Goal: Use online tool/utility: Utilize a website feature to perform a specific function

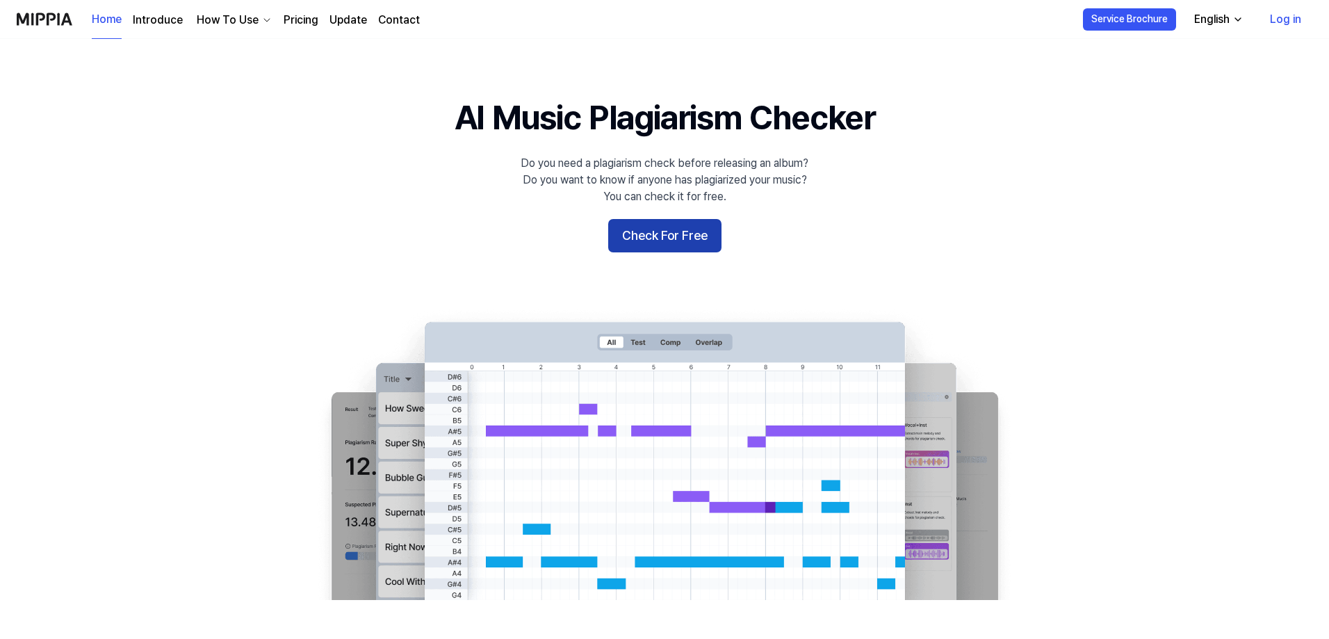
click at [686, 245] on button "Check For Free" at bounding box center [664, 235] width 113 height 33
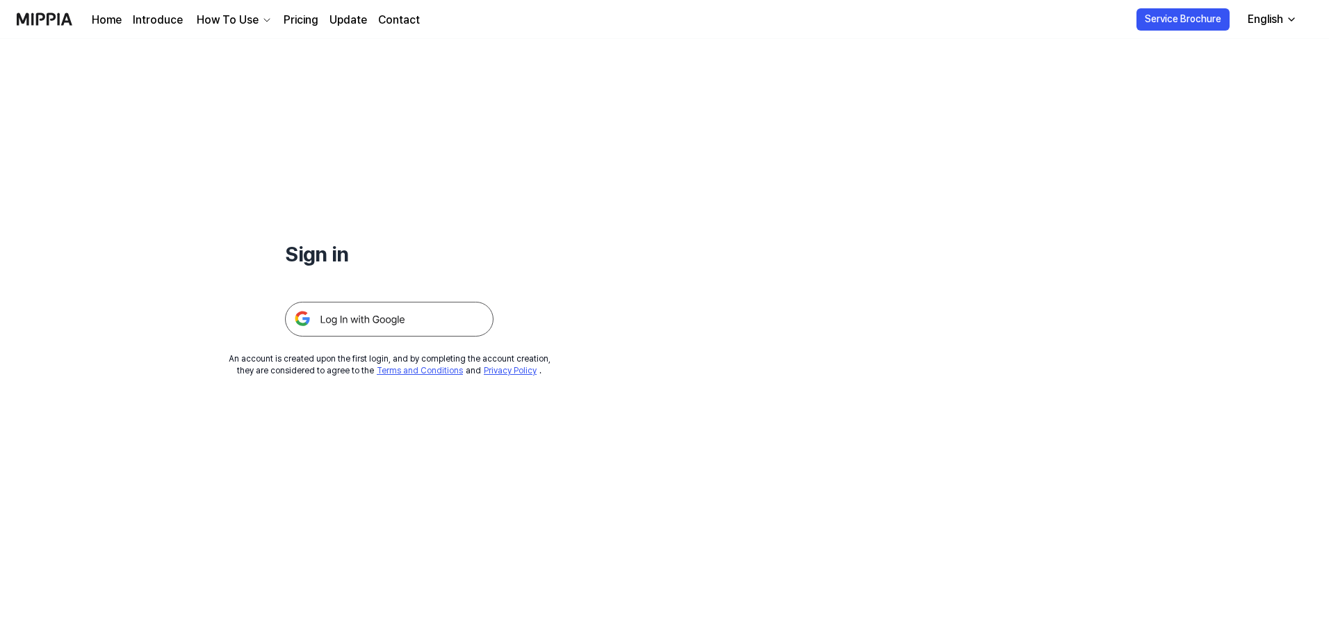
click at [325, 306] on img at bounding box center [389, 319] width 209 height 35
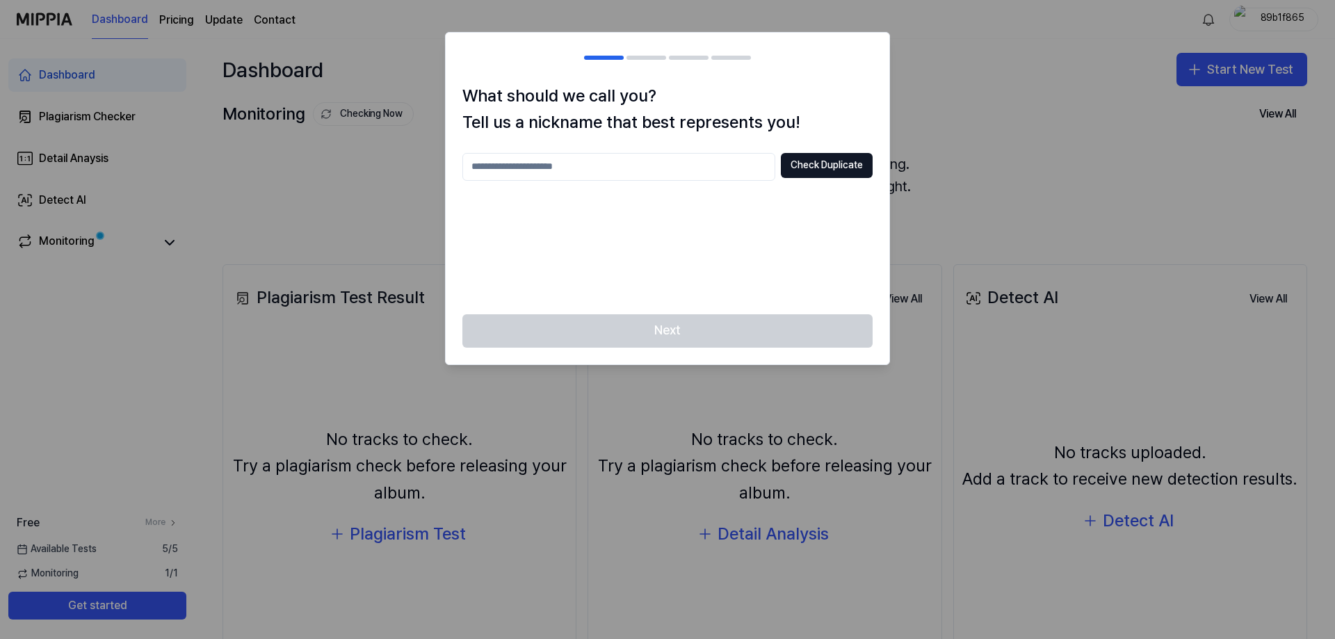
click at [632, 168] on input "text" at bounding box center [618, 167] width 313 height 28
type input "*****"
click at [817, 165] on button "Check Duplicate" at bounding box center [827, 165] width 92 height 25
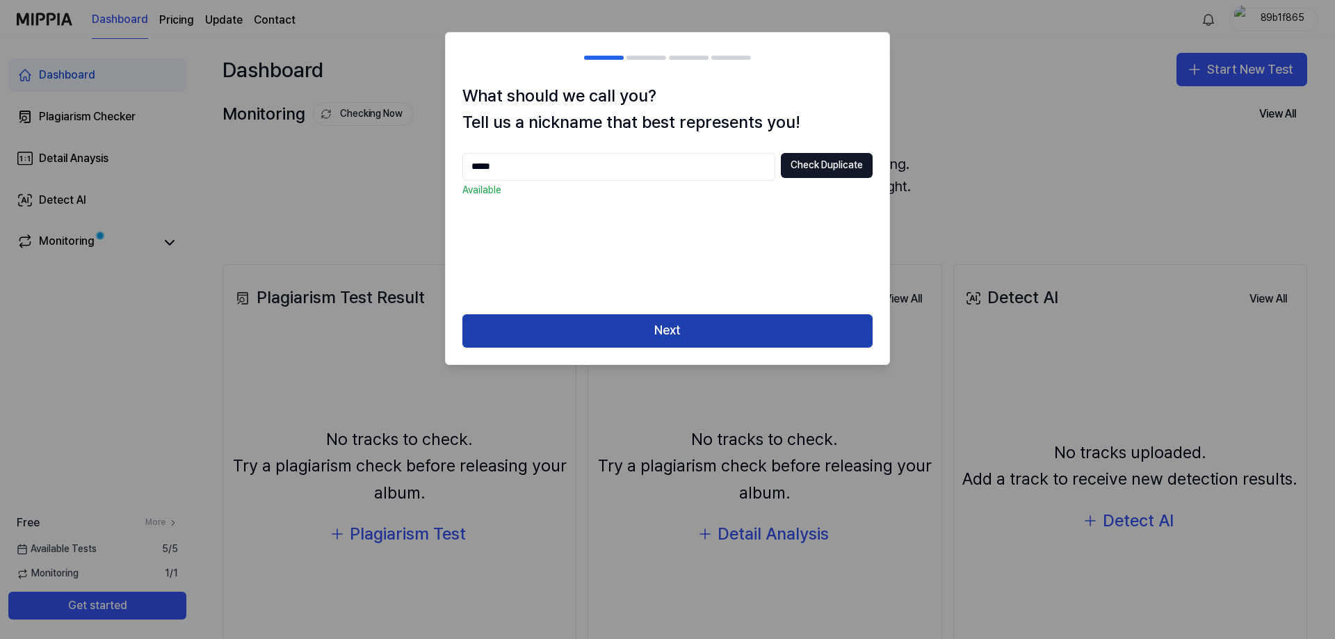
click at [689, 330] on button "Next" at bounding box center [667, 330] width 410 height 33
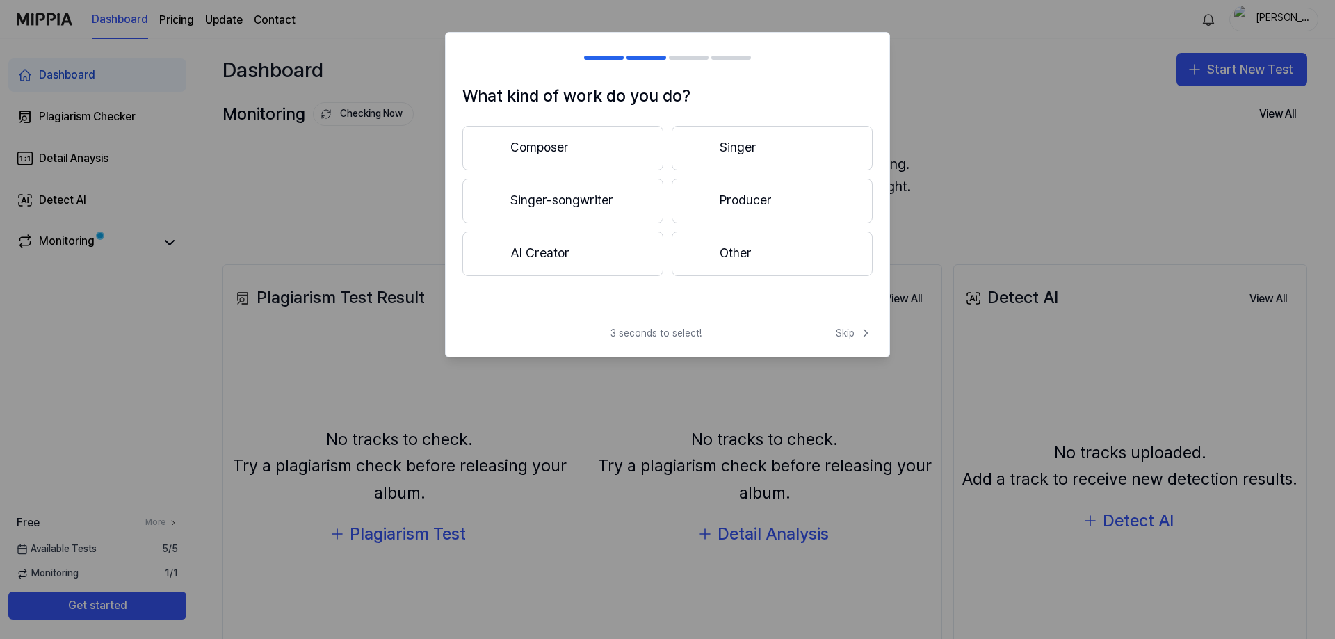
click at [598, 152] on button "Composer" at bounding box center [562, 148] width 201 height 44
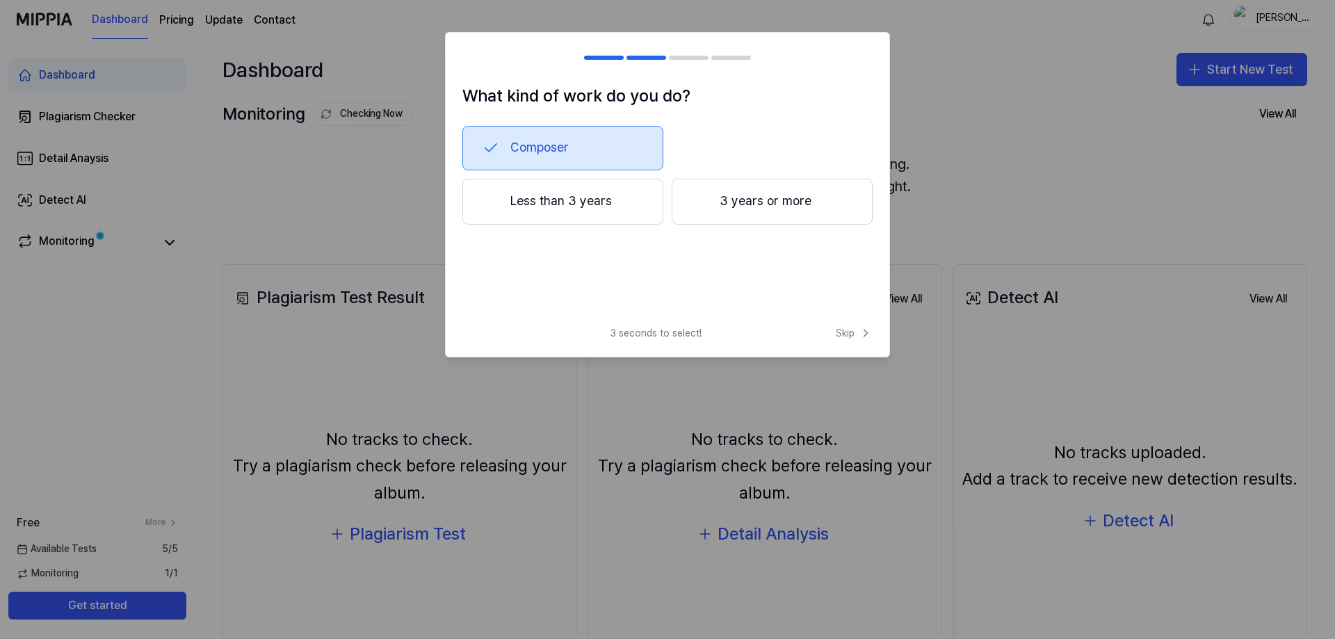
click at [608, 206] on button "Less than 3 years" at bounding box center [562, 202] width 201 height 46
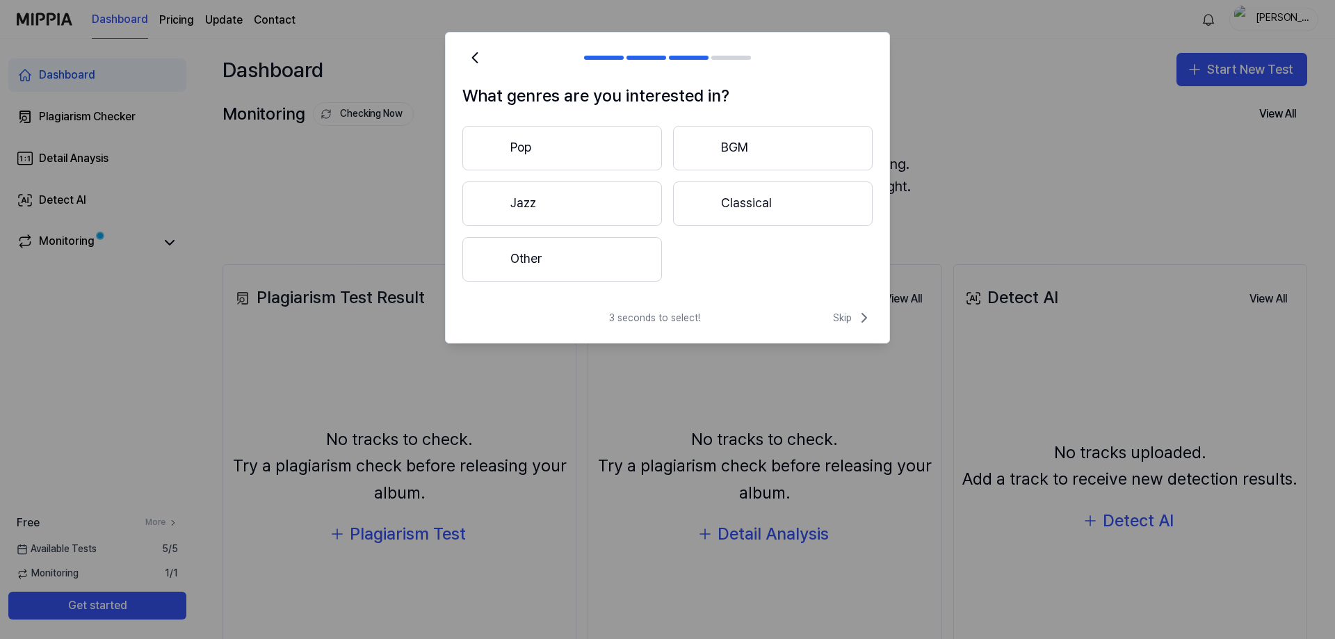
click at [558, 255] on button "Other" at bounding box center [562, 259] width 200 height 44
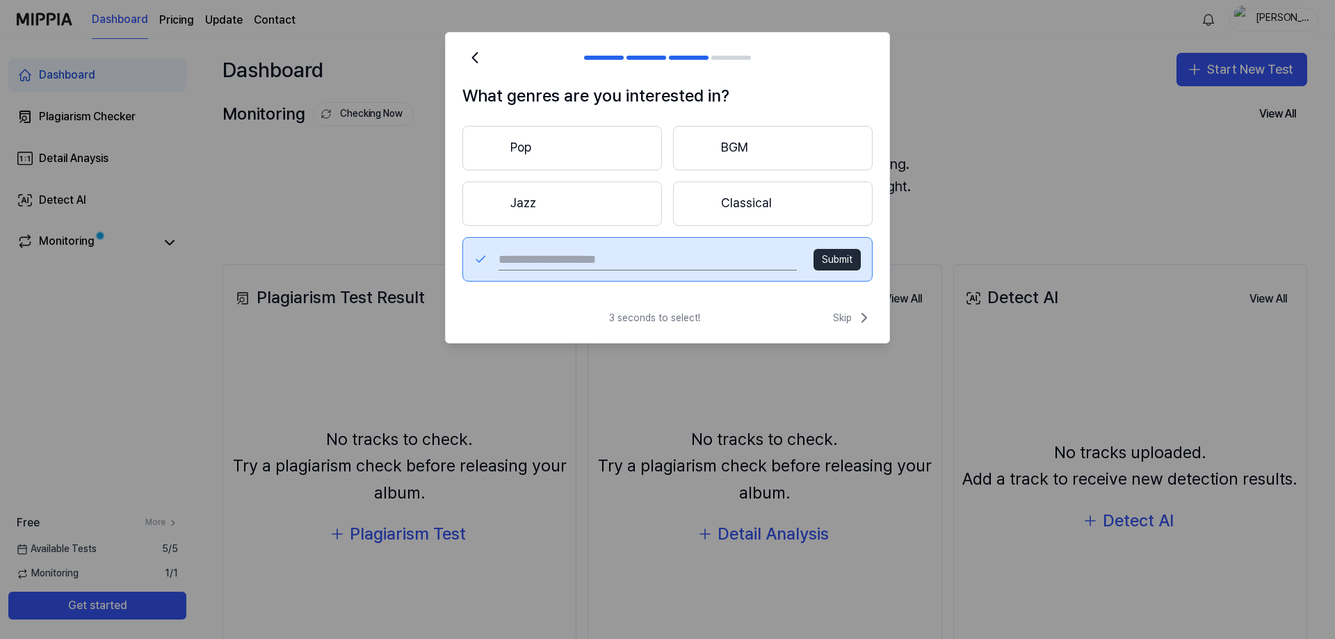
click at [584, 256] on input "text" at bounding box center [648, 259] width 298 height 22
type input "****"
click at [836, 267] on button "Submit" at bounding box center [836, 260] width 47 height 22
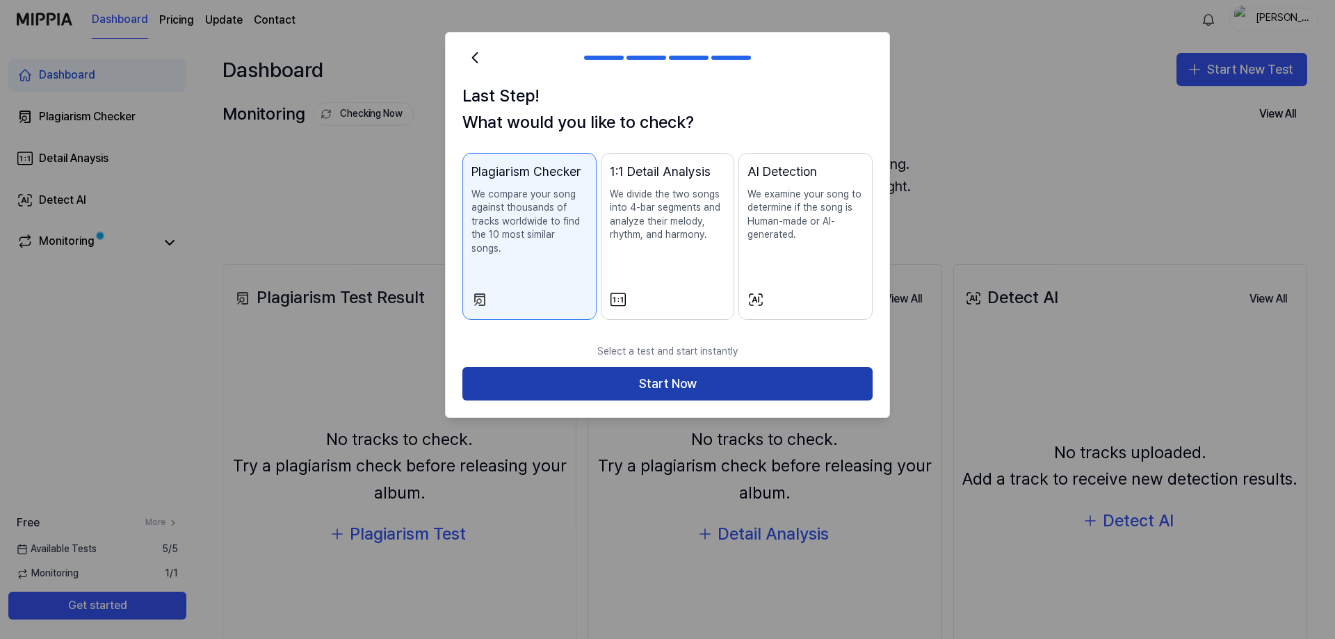
click at [579, 371] on button "Start Now" at bounding box center [667, 383] width 410 height 33
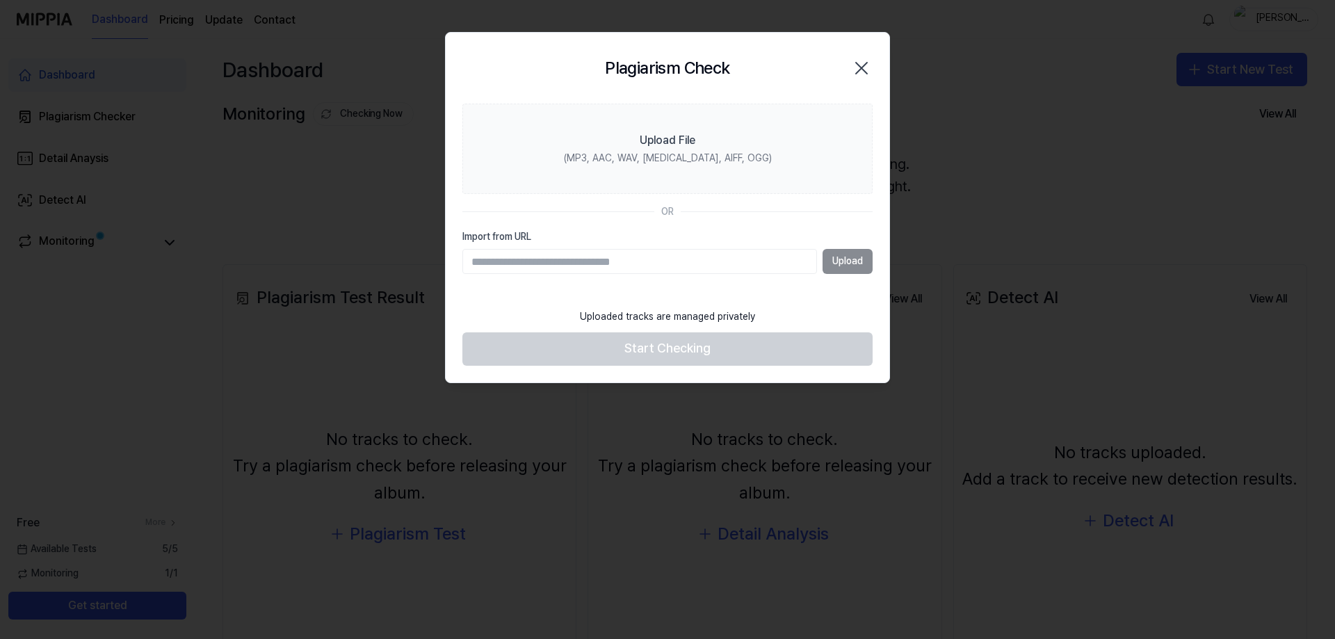
click at [599, 258] on input "Import from URL" at bounding box center [639, 261] width 355 height 25
click at [848, 266] on div "Upload" at bounding box center [667, 261] width 410 height 25
click at [849, 266] on div "Upload" at bounding box center [667, 261] width 410 height 25
click at [635, 274] on div "Upload" at bounding box center [667, 261] width 410 height 25
click at [637, 262] on input "Import from URL" at bounding box center [639, 261] width 355 height 25
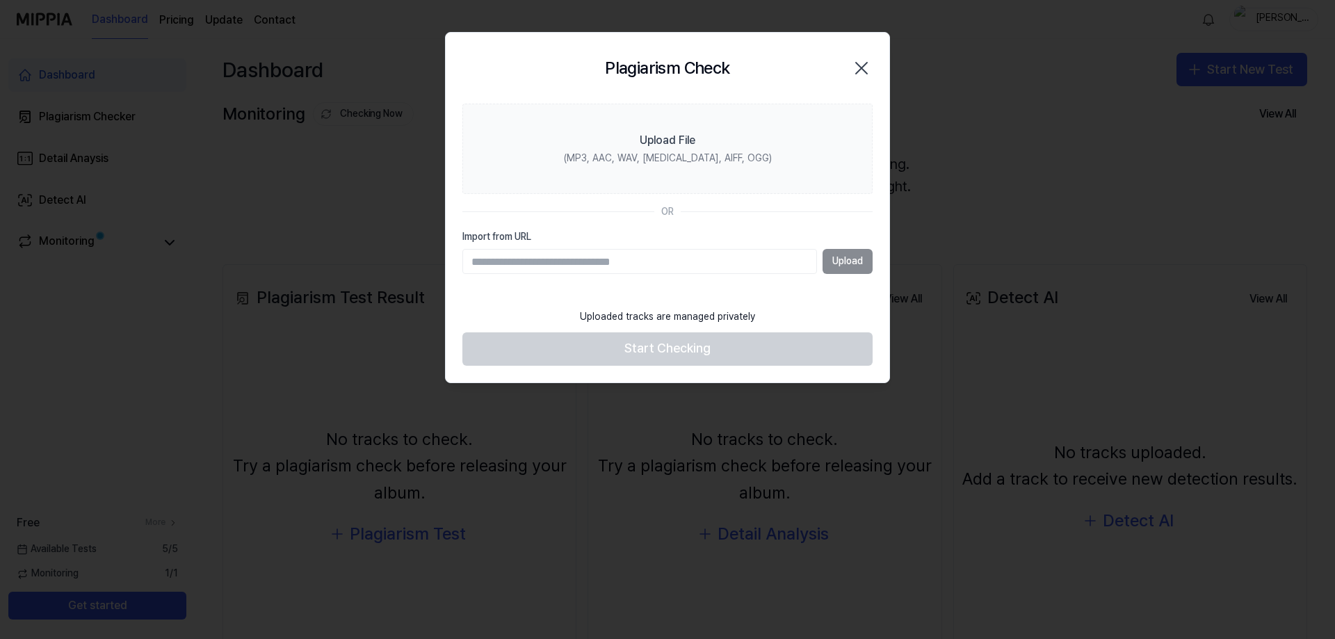
click at [670, 213] on div "OR" at bounding box center [667, 212] width 13 height 14
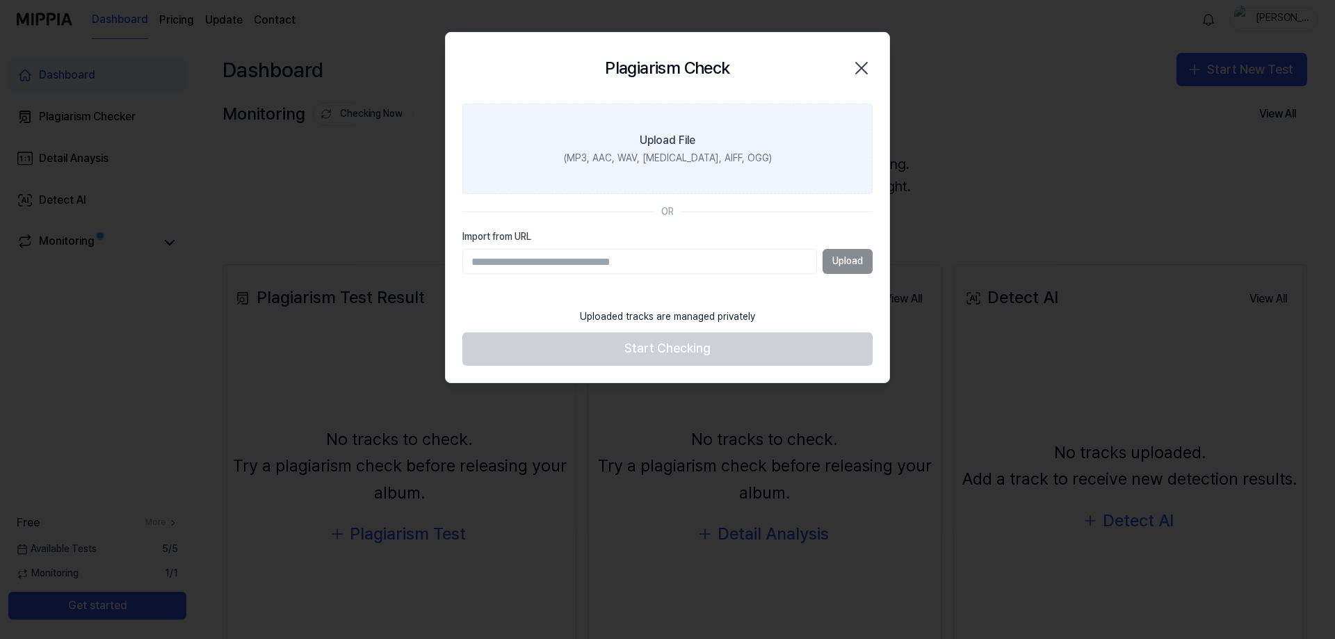
click at [669, 148] on div "Upload File" at bounding box center [668, 140] width 56 height 17
click at [0, 0] on input "Upload File (MP3, AAC, WAV, [MEDICAL_DATA], AIFF, OGG)" at bounding box center [0, 0] width 0 height 0
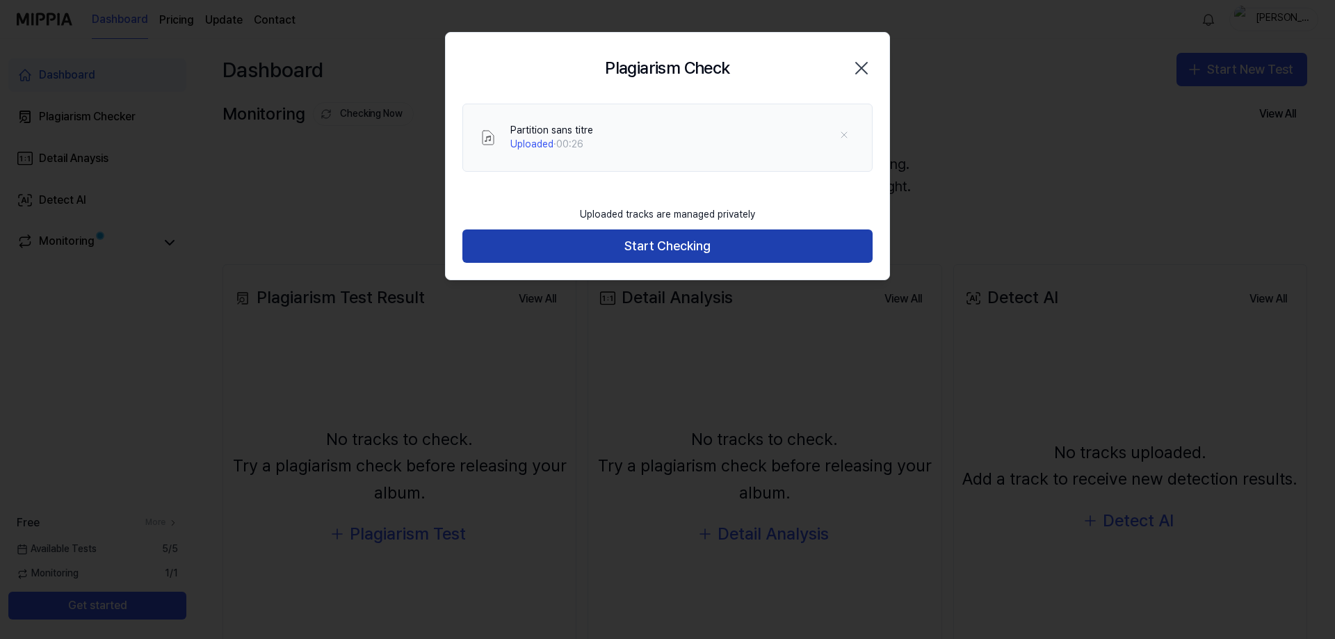
click at [651, 240] on button "Start Checking" at bounding box center [667, 245] width 410 height 33
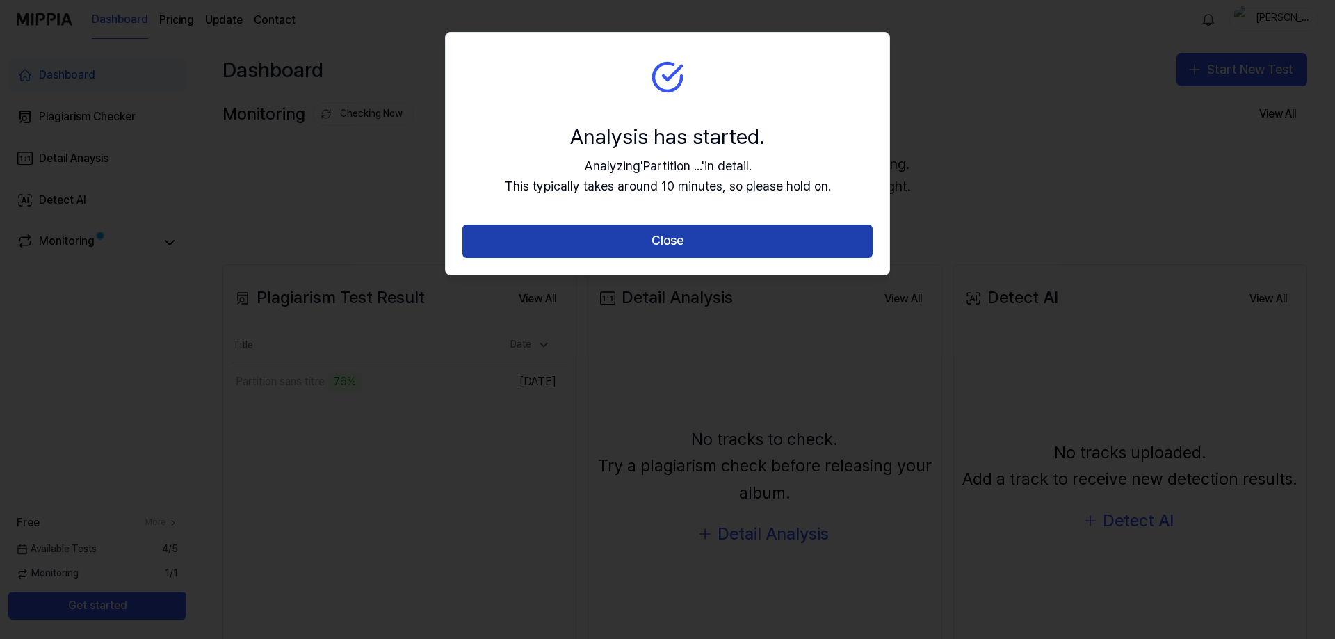
click at [592, 239] on button "Close" at bounding box center [667, 241] width 410 height 33
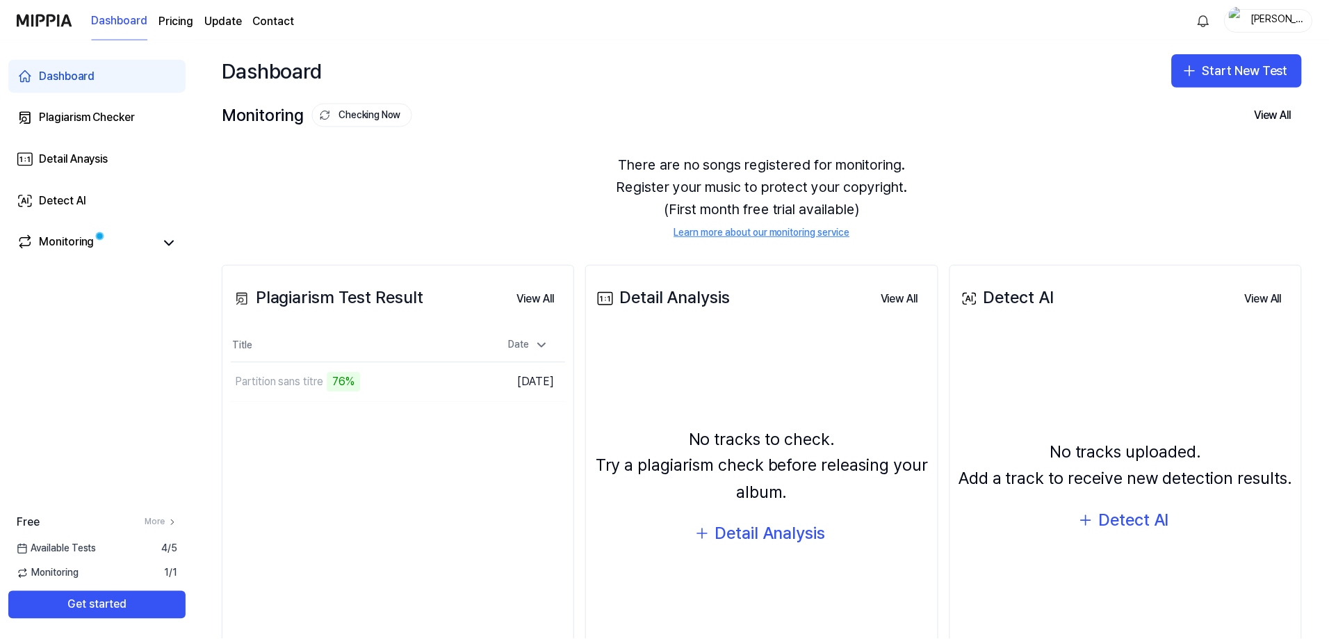
scroll to position [70, 0]
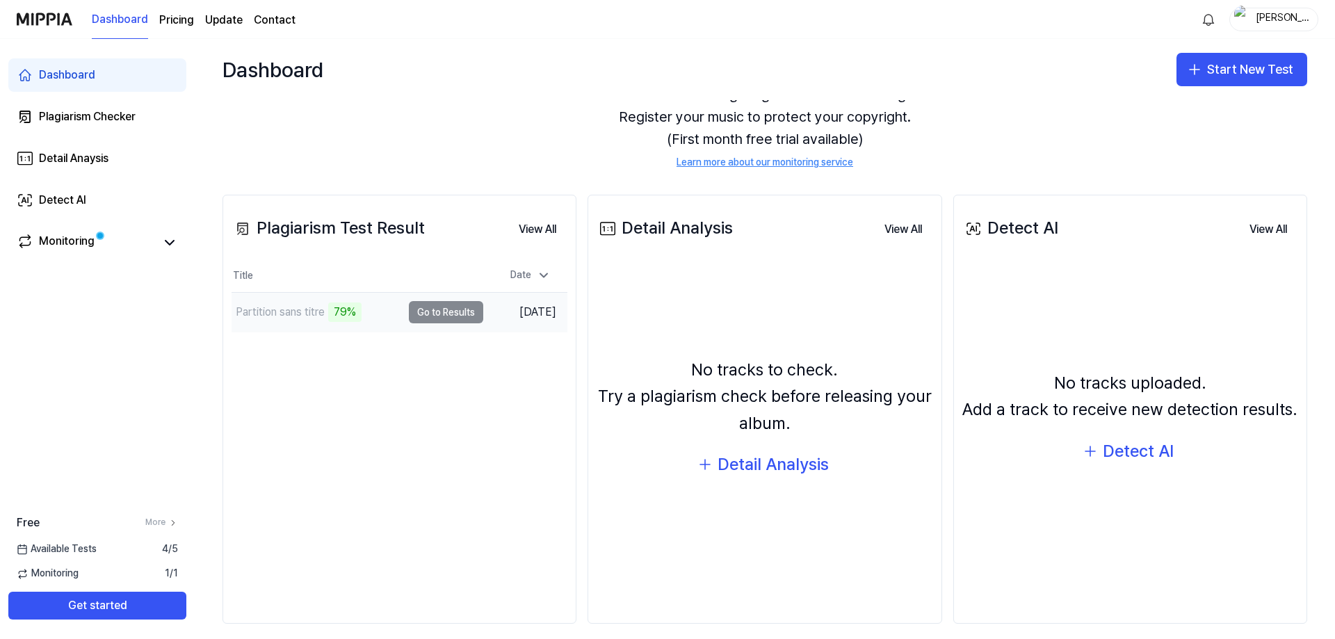
click at [450, 305] on td "Partition sans titre 79% Go to Results" at bounding box center [358, 312] width 252 height 39
click at [453, 309] on button "Go to Results" at bounding box center [446, 312] width 74 height 22
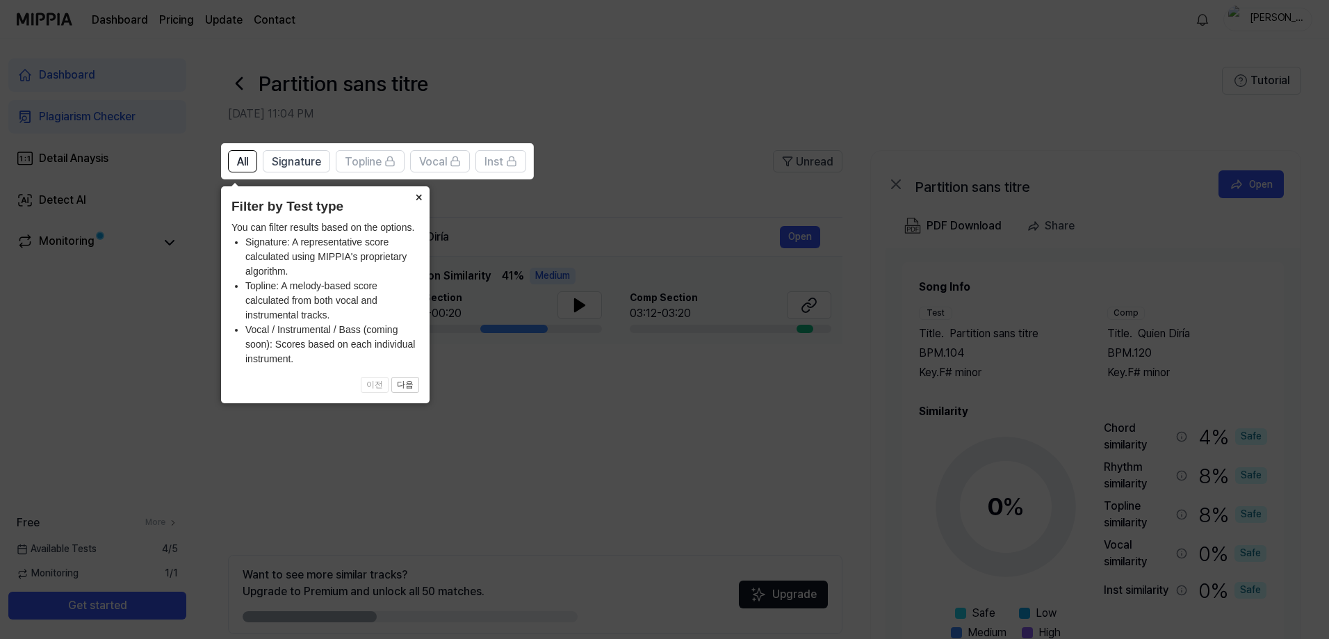
click at [419, 195] on button "×" at bounding box center [418, 195] width 22 height 19
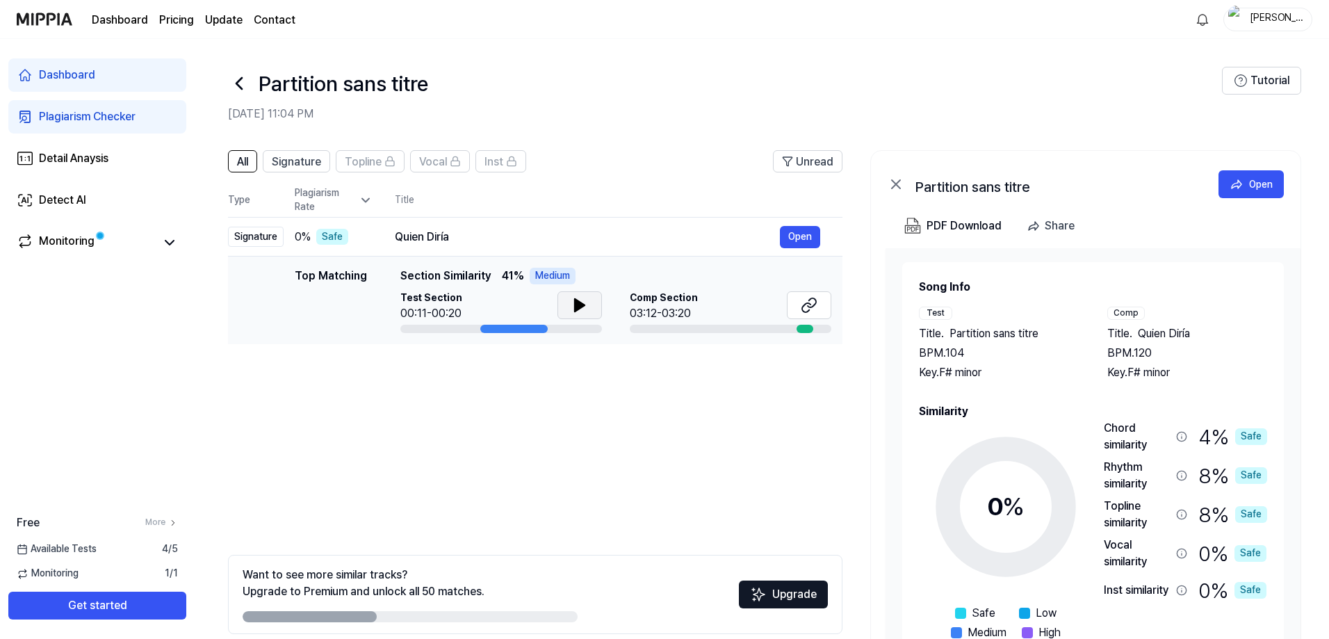
click at [592, 309] on button at bounding box center [580, 305] width 44 height 28
click at [591, 309] on button at bounding box center [580, 305] width 44 height 28
click at [662, 311] on div "03:12-03:20" at bounding box center [664, 313] width 68 height 17
click at [801, 308] on icon at bounding box center [809, 305] width 17 height 17
